Goal: Information Seeking & Learning: Check status

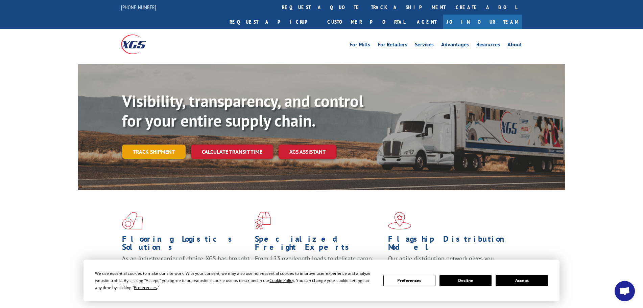
click at [153, 144] on link "Track shipment" at bounding box center [154, 151] width 64 height 14
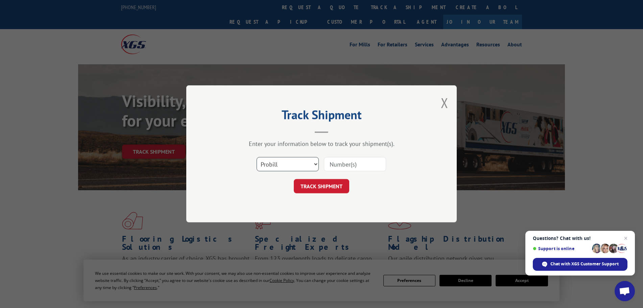
click at [292, 161] on select "Select category... Probill BOL PO" at bounding box center [288, 164] width 62 height 14
select select "bol"
click at [257, 157] on select "Select category... Probill BOL PO" at bounding box center [288, 164] width 62 height 14
click at [334, 161] on input at bounding box center [355, 164] width 62 height 14
paste input "5181763"
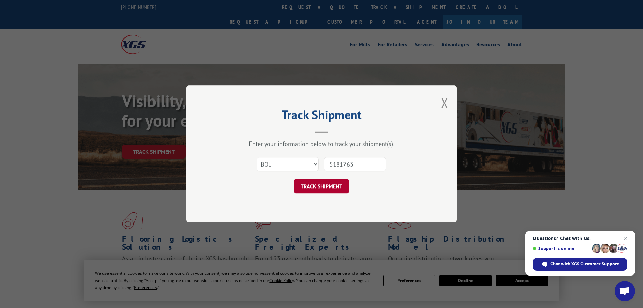
type input "5181763"
click at [316, 188] on button "TRACK SHIPMENT" at bounding box center [321, 186] width 55 height 14
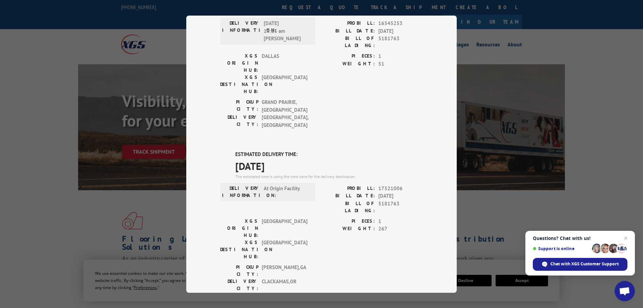
scroll to position [70, 0]
